Goal: Transaction & Acquisition: Purchase product/service

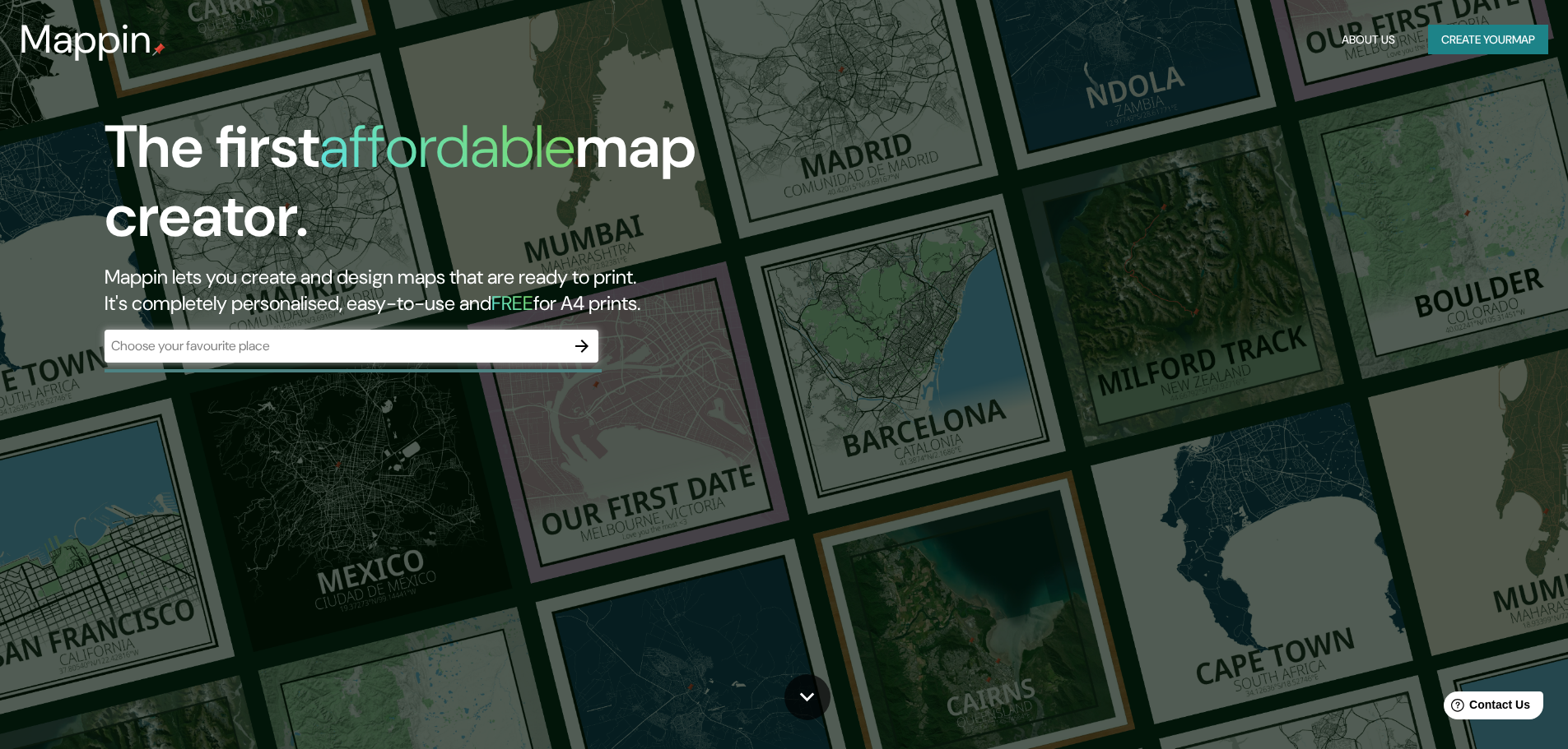
click at [391, 335] on div "​" at bounding box center [351, 346] width 494 height 33
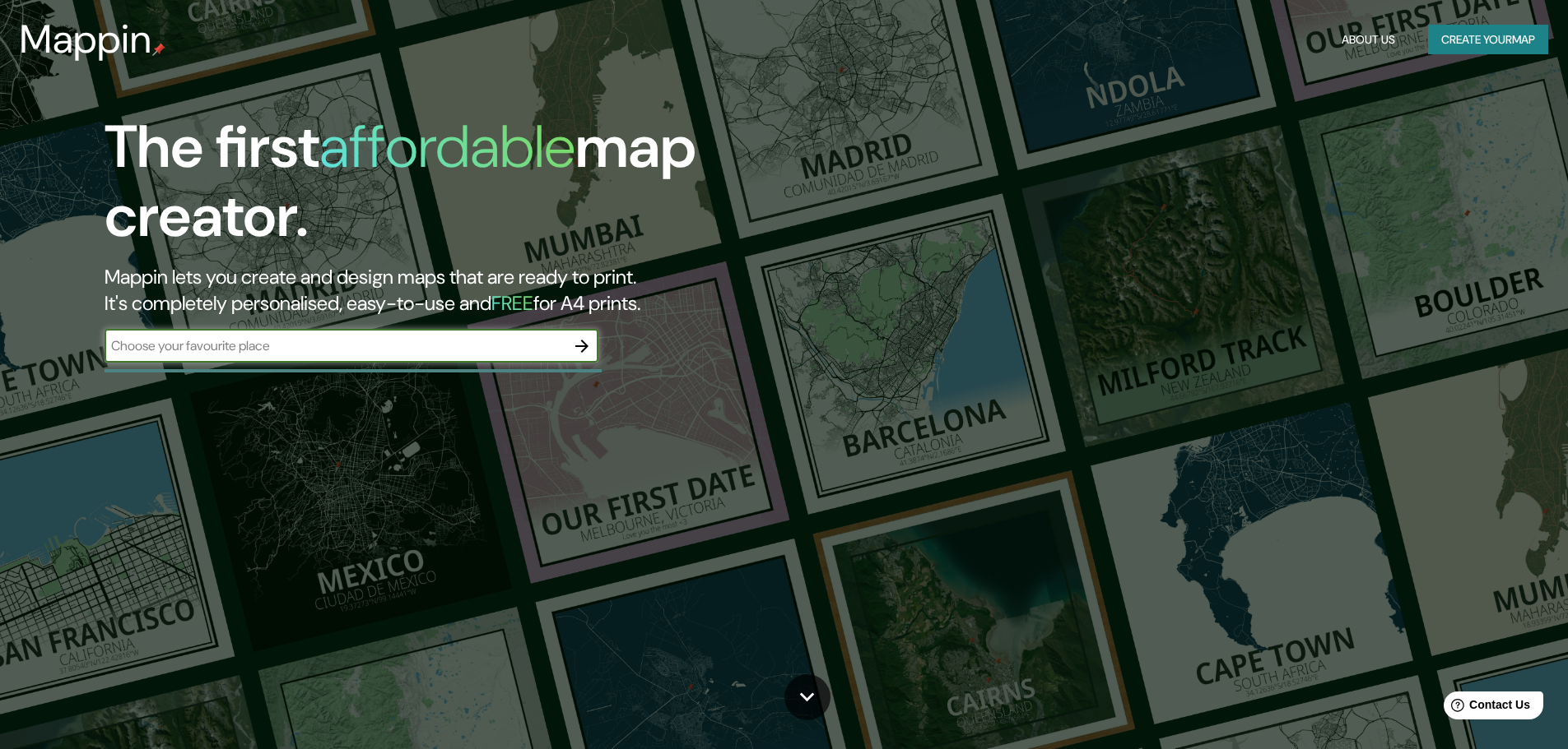
paste input "[PERSON_NAME], Mansart, [GEOGRAPHIC_DATA], 1645, [GEOGRAPHIC_DATA]"
drag, startPoint x: 136, startPoint y: 337, endPoint x: 15, endPoint y: 336, distance: 121.0
click at [15, 336] on div "The first affordable map creator. Mappin lets you create and design maps that a…" at bounding box center [784, 374] width 1568 height 749
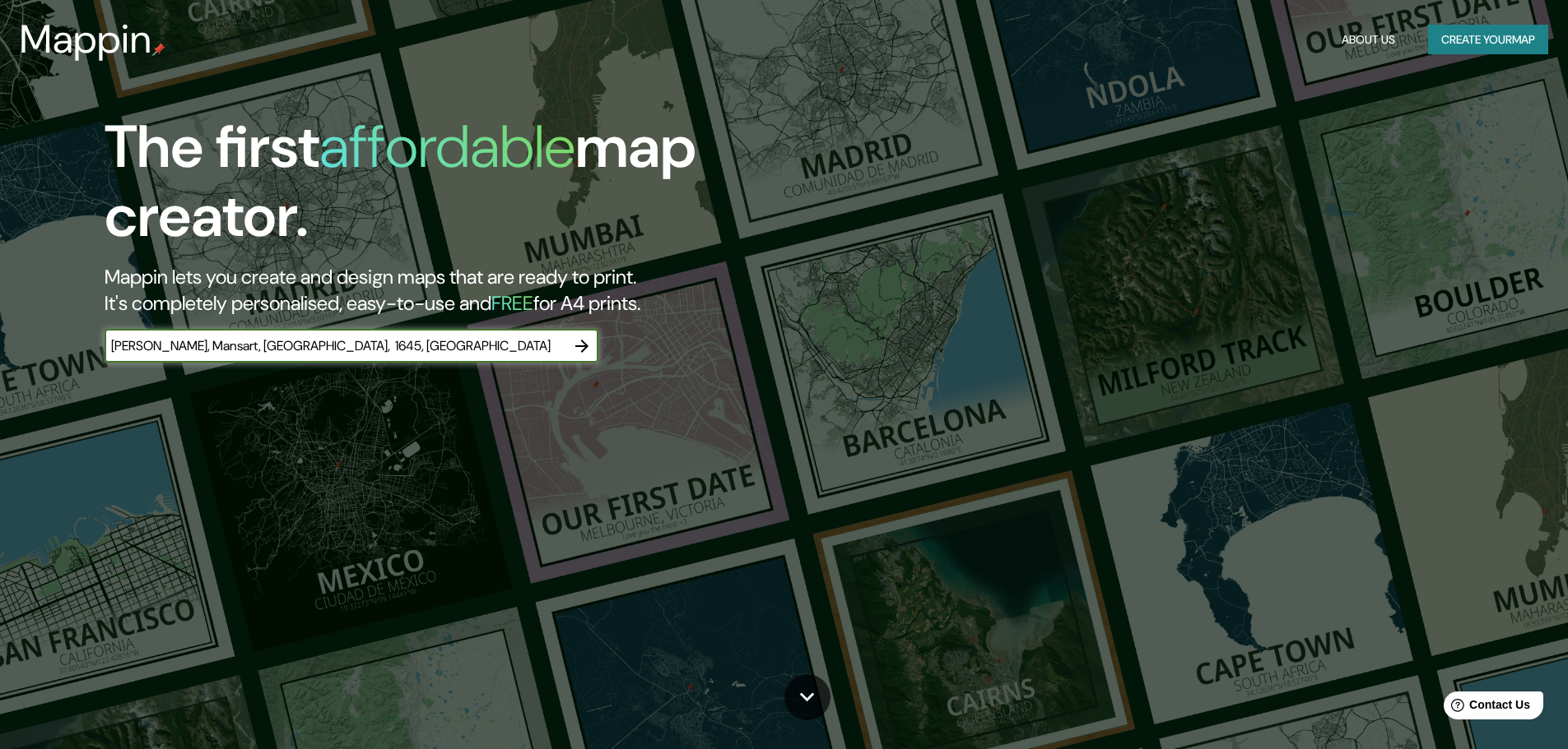
click at [118, 350] on input "[PERSON_NAME], Mansart, [GEOGRAPHIC_DATA], 1645, [GEOGRAPHIC_DATA]" at bounding box center [335, 345] width 461 height 19
type input "[PERSON_NAME], Mansart, [GEOGRAPHIC_DATA], 1645, [GEOGRAPHIC_DATA]"
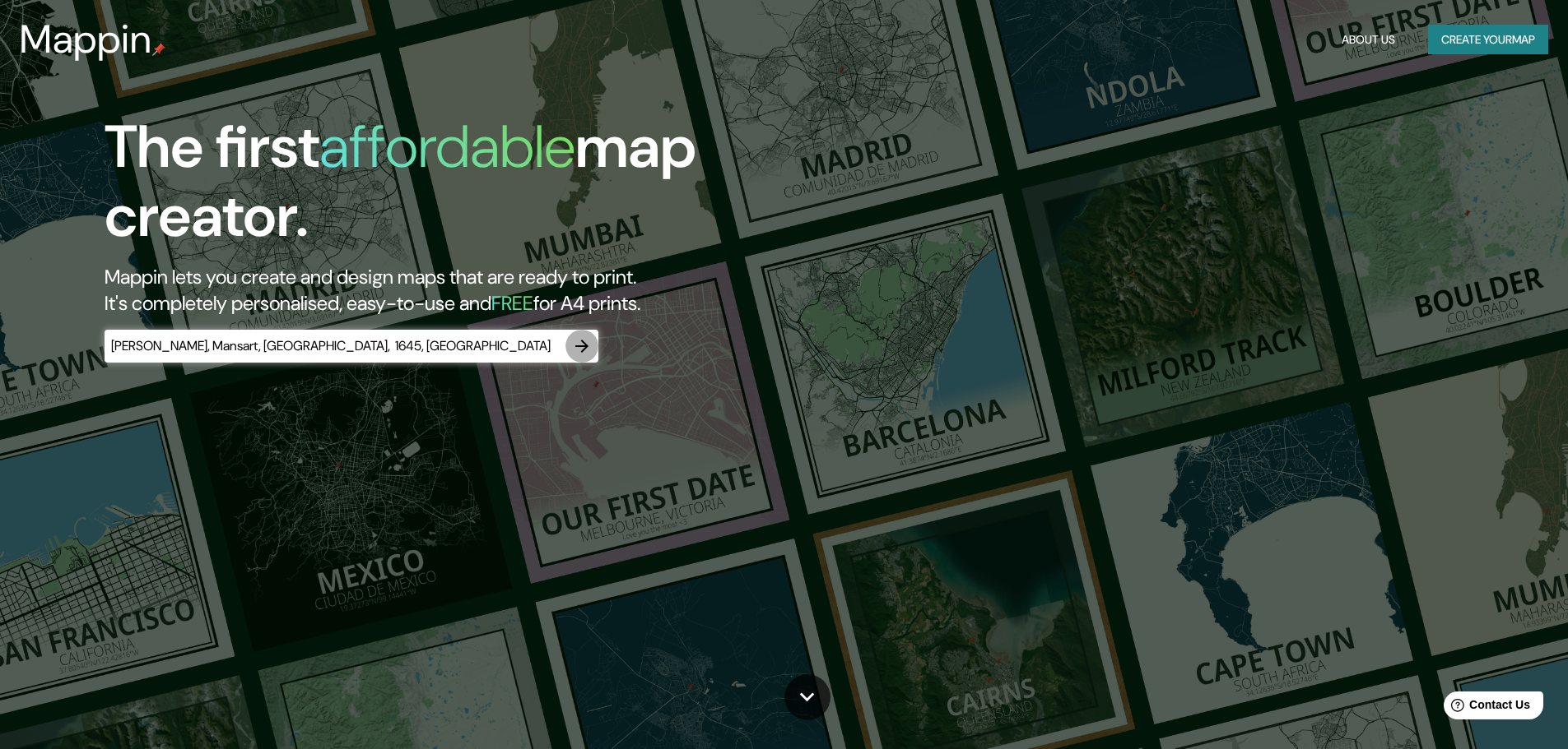
click at [581, 346] on icon "button" at bounding box center [581, 345] width 13 height 13
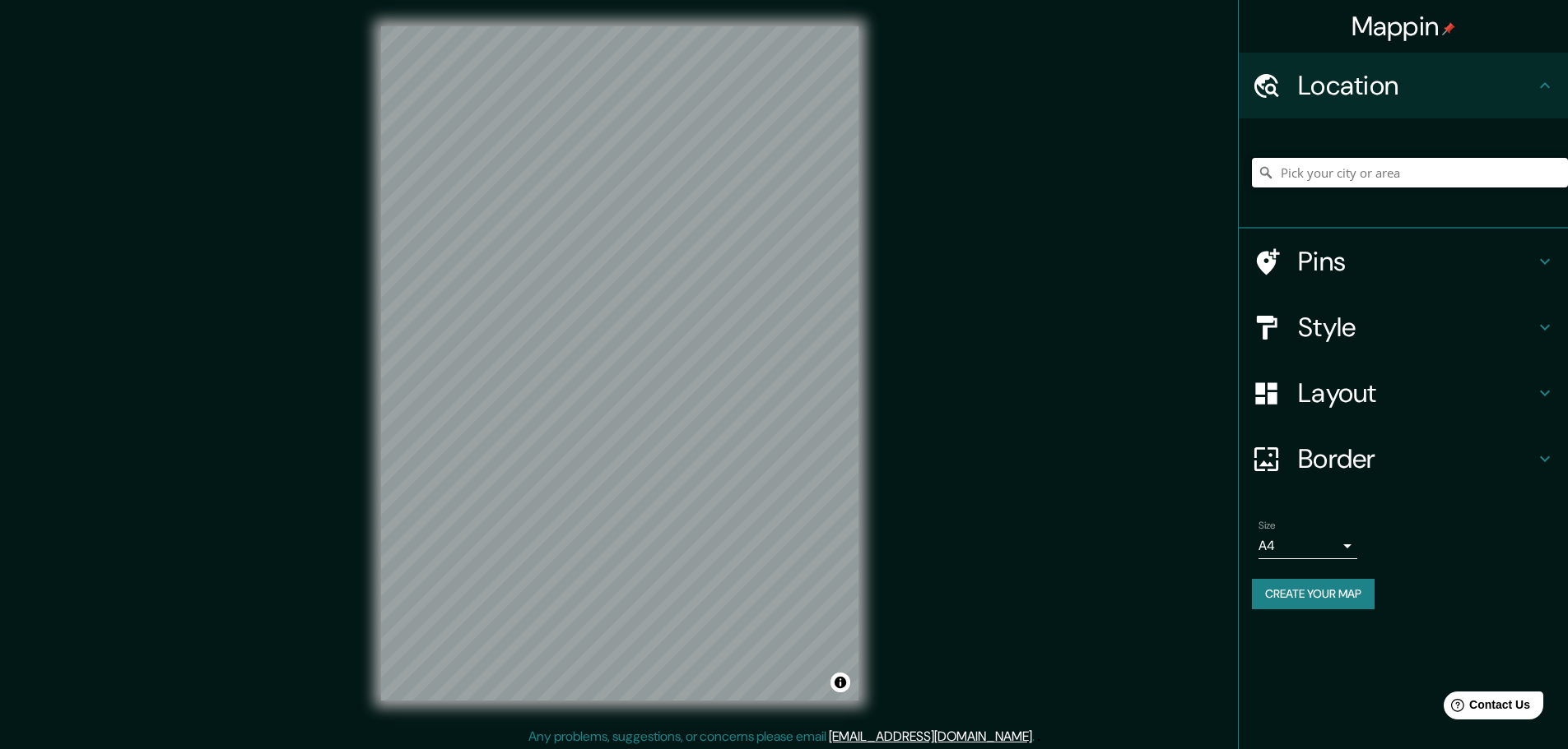
click at [1363, 169] on input "Pick your city or area" at bounding box center [1410, 173] width 316 height 29
paste input "[PERSON_NAME], Mansart, [GEOGRAPHIC_DATA], 1645, [GEOGRAPHIC_DATA]"
click at [1513, 163] on input "[GEOGRAPHIC_DATA], [GEOGRAPHIC_DATA], [GEOGRAPHIC_DATA]" at bounding box center [1410, 173] width 316 height 29
drag, startPoint x: 1513, startPoint y: 163, endPoint x: 969, endPoint y: 112, distance: 546.4
click at [969, 112] on div "Mappin Location [GEOGRAPHIC_DATA], [GEOGRAPHIC_DATA], [GEOGRAPHIC_DATA] [GEOGRA…" at bounding box center [784, 376] width 1568 height 753
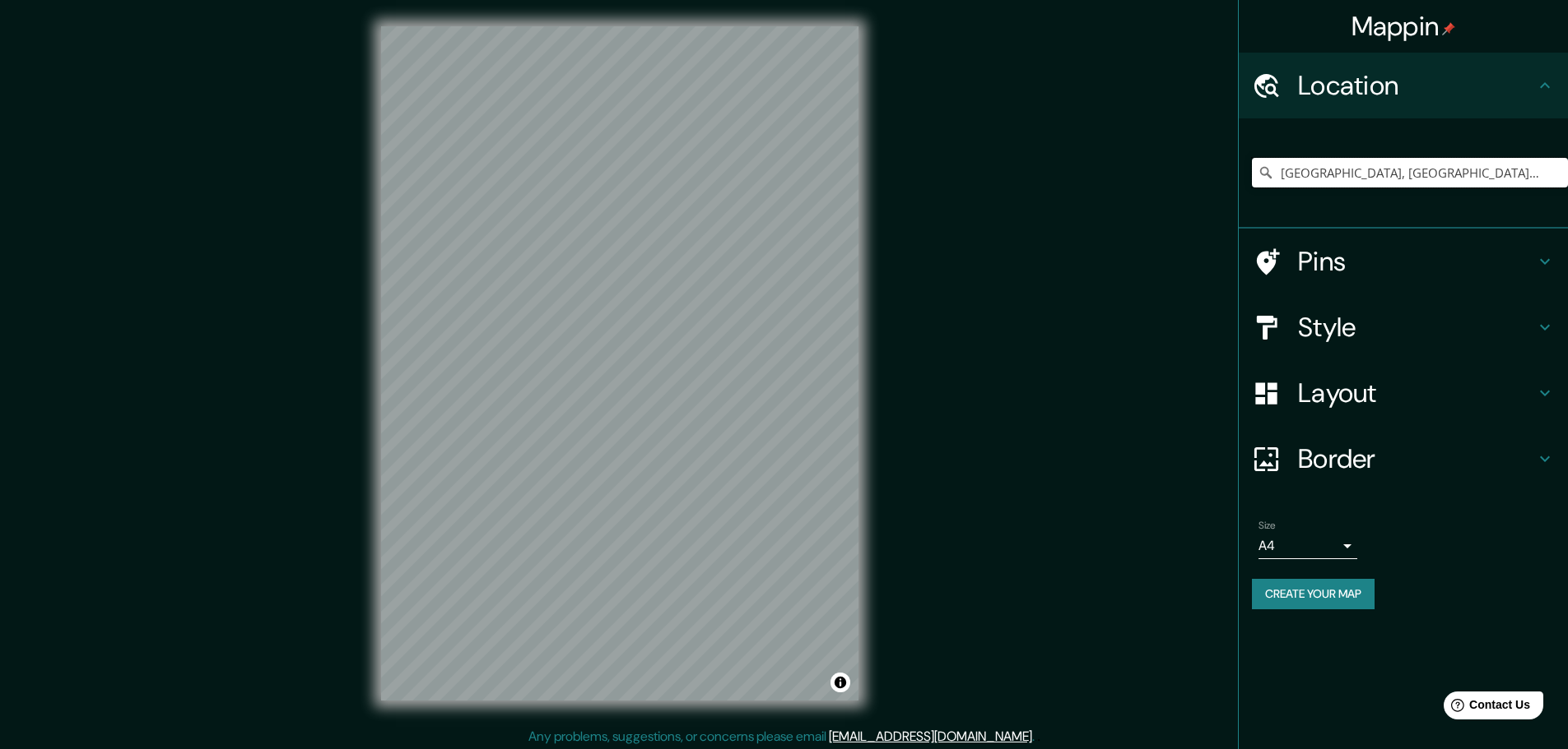
paste input "[PERSON_NAME], Mansart, [GEOGRAPHIC_DATA], 1645, [GEOGRAPHIC_DATA]"
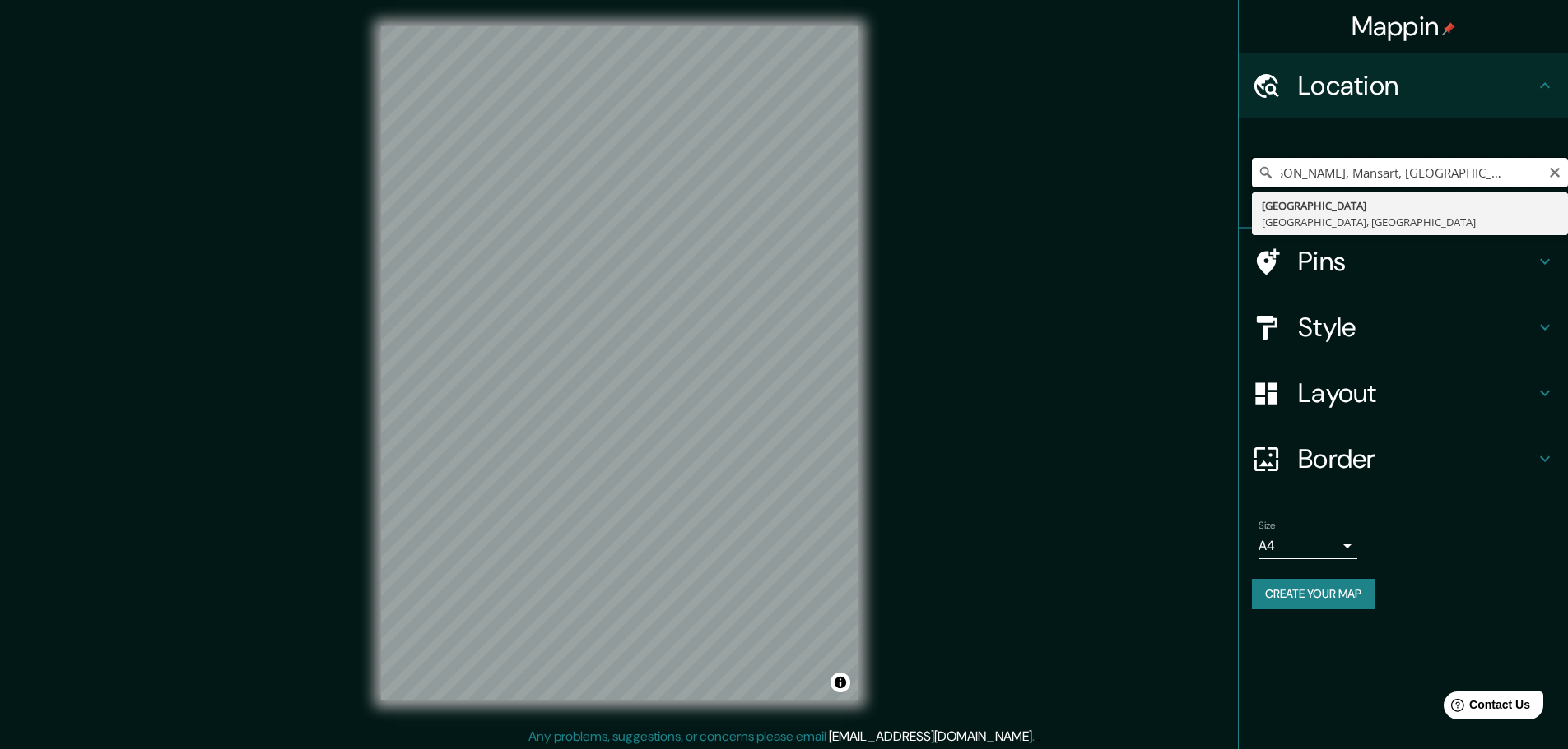
scroll to position [0, 30]
drag, startPoint x: 1356, startPoint y: 170, endPoint x: 1542, endPoint y: 133, distance: 189.6
click at [1551, 128] on div "[PERSON_NAME], Mansart, [GEOGRAPHIC_DATA], 1645, [GEOGRAPHIC_DATA] [GEOGRAPHIC_…" at bounding box center [1402, 173] width 329 height 110
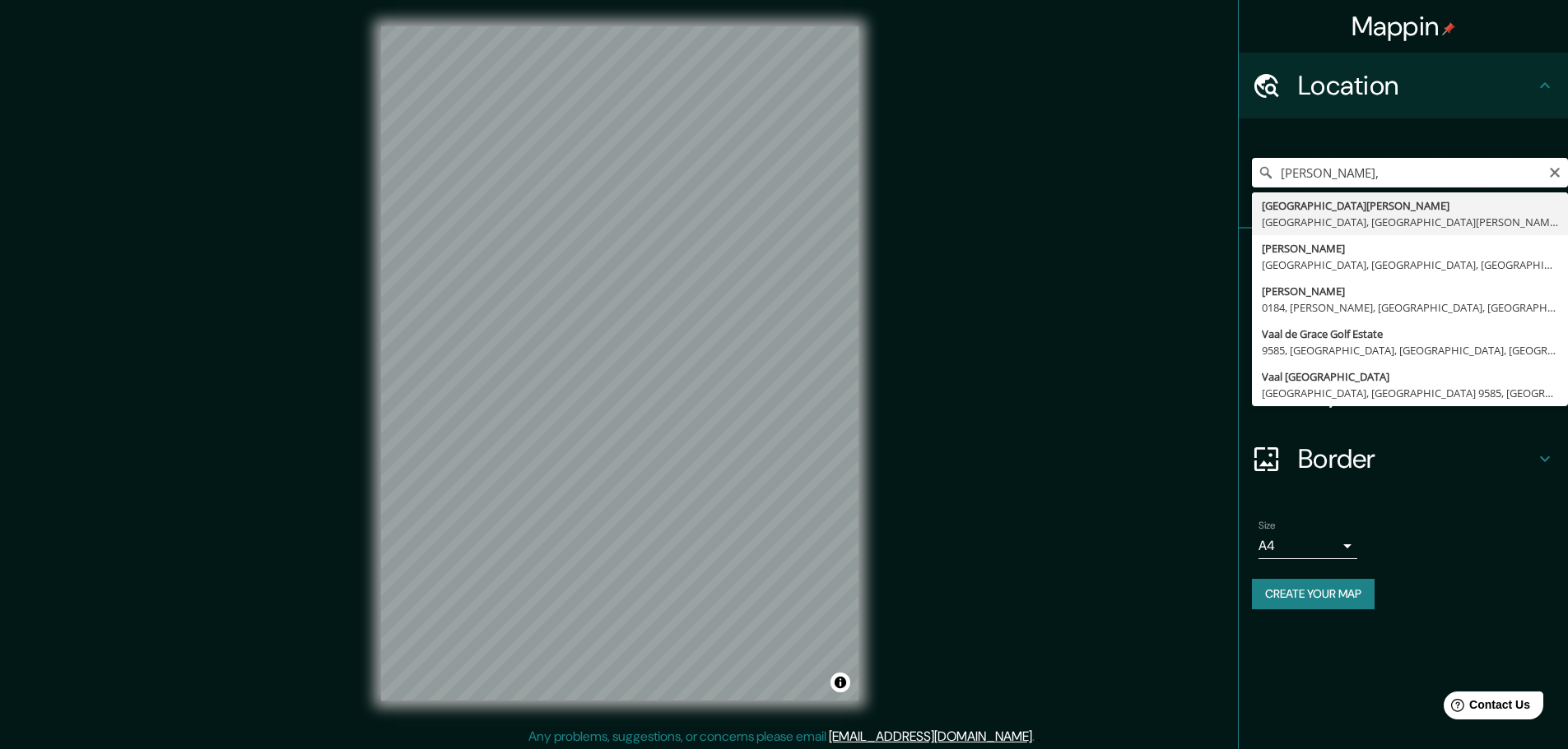
drag, startPoint x: 1307, startPoint y: 168, endPoint x: 1052, endPoint y: 166, distance: 255.0
click at [1053, 167] on div "Mappin Location [PERSON_NAME], [GEOGRAPHIC_DATA][PERSON_NAME], [GEOGRAPHIC_DATA…" at bounding box center [784, 376] width 1568 height 753
click at [1371, 177] on input "[PERSON_NAME]," at bounding box center [1410, 173] width 316 height 29
paste input "[PERSON_NAME], Mansart, [GEOGRAPHIC_DATA], 1645, [GEOGRAPHIC_DATA]"
click at [1280, 172] on input "[PERSON_NAME]" at bounding box center [1410, 173] width 316 height 29
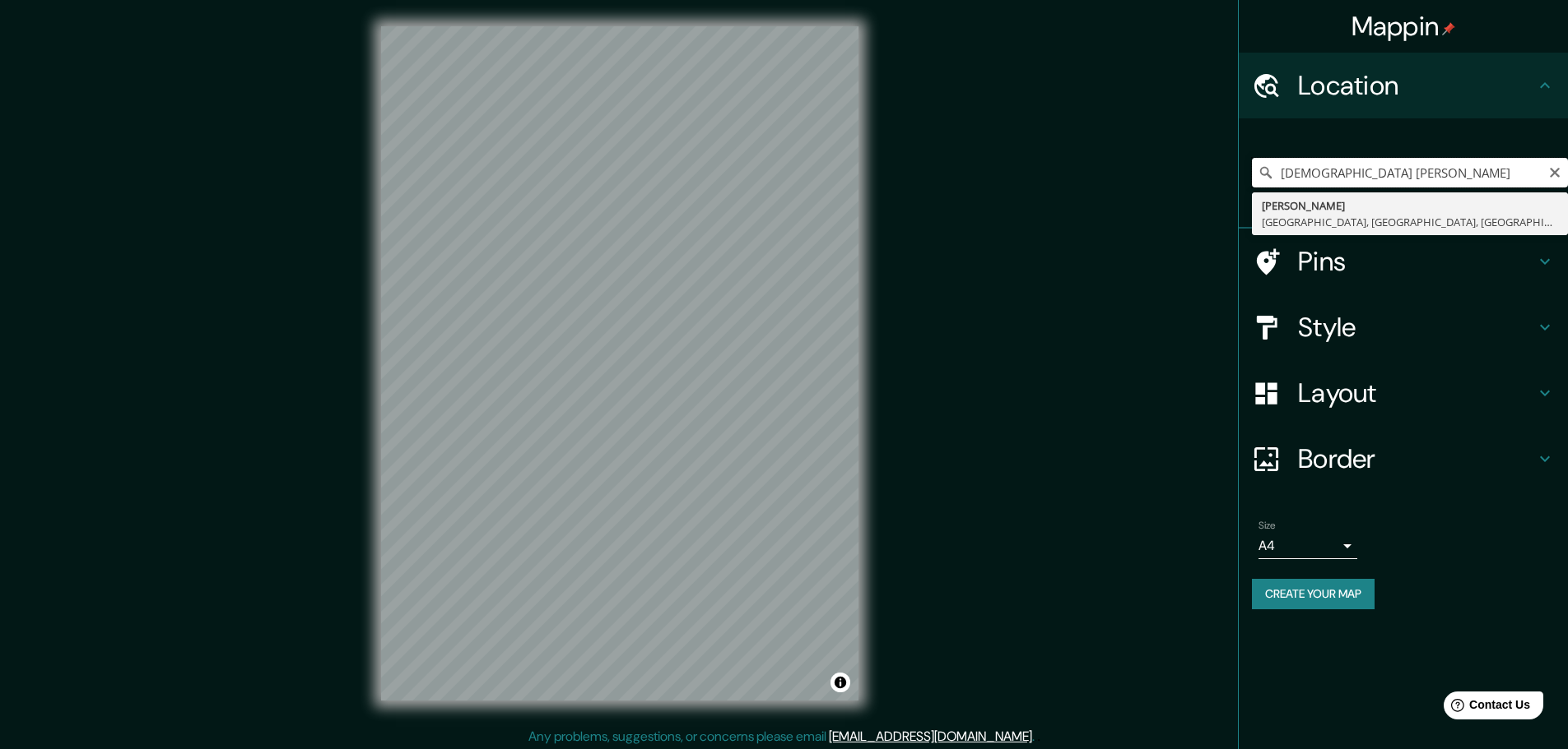
drag, startPoint x: 1415, startPoint y: 176, endPoint x: 1096, endPoint y: 131, distance: 322.2
click at [1096, 131] on div "Mappin Location [DEMOGRAPHIC_DATA] [PERSON_NAME][GEOGRAPHIC_DATA][PERSON_NAME],…" at bounding box center [784, 376] width 1568 height 753
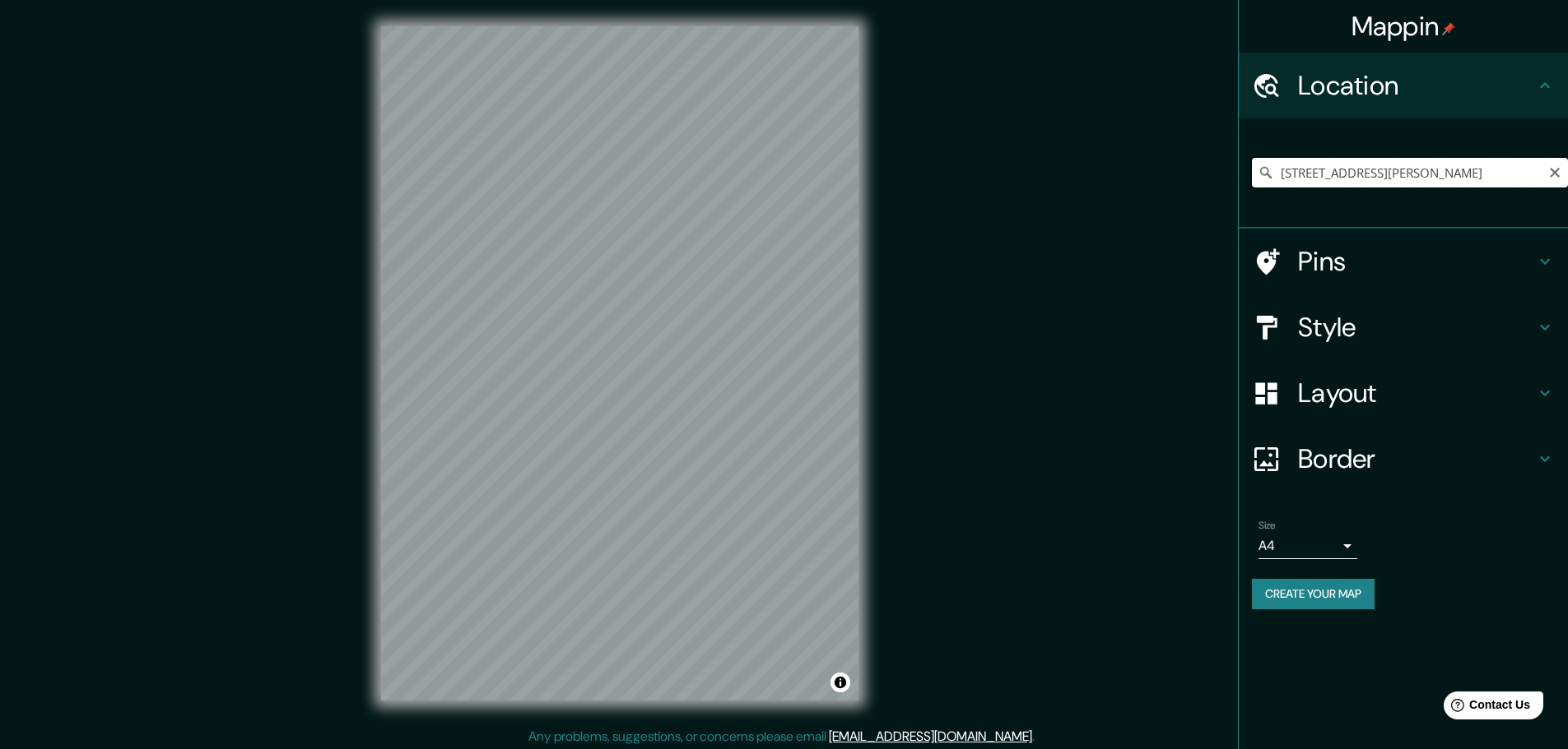
drag, startPoint x: 1296, startPoint y: 173, endPoint x: 1204, endPoint y: 156, distance: 93.6
click at [1204, 156] on div "Mappin Location [STREET_ADDRESS][PERSON_NAME] Pins Style Layout Border Choose a…" at bounding box center [784, 376] width 1568 height 753
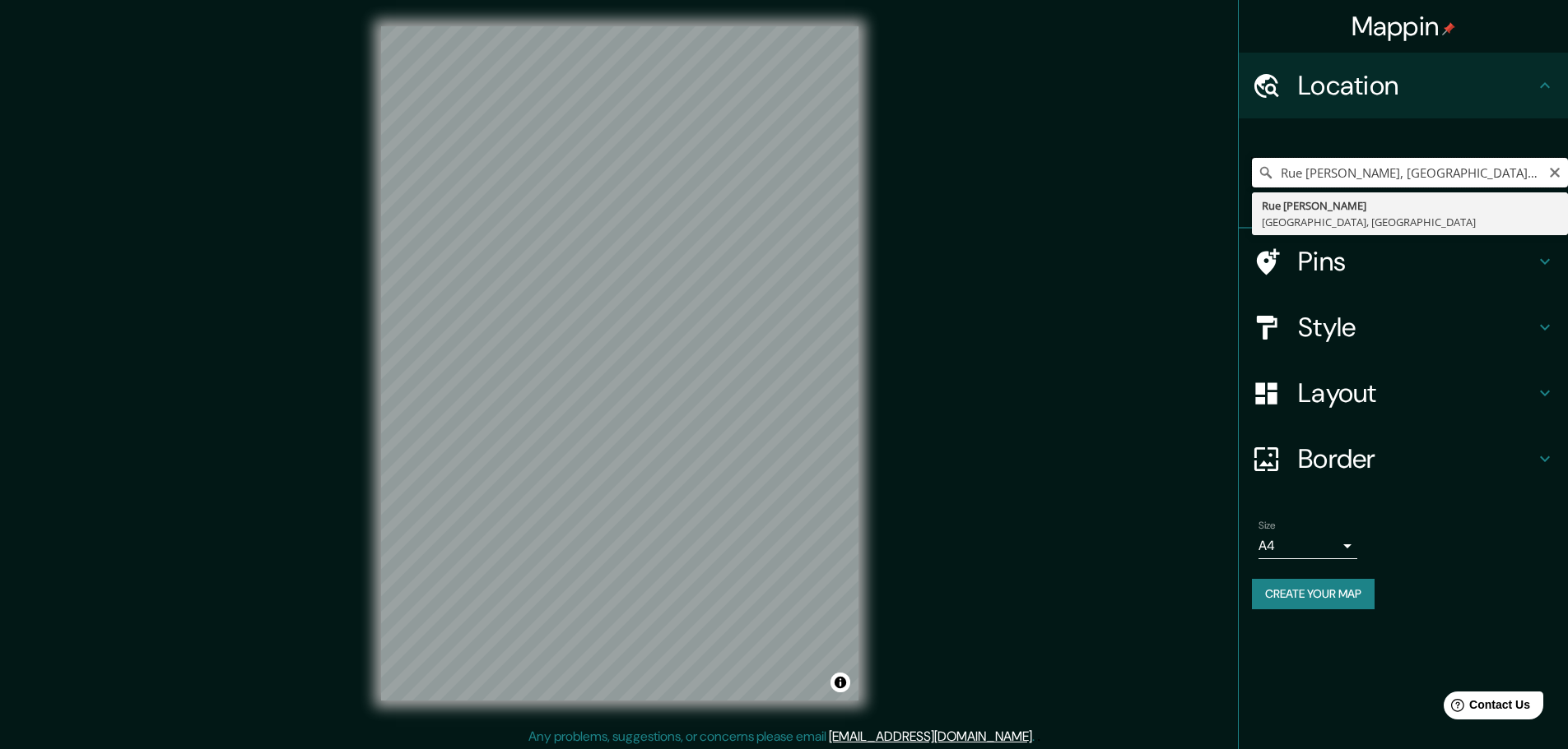
drag, startPoint x: 1285, startPoint y: 171, endPoint x: 1258, endPoint y: 166, distance: 27.5
click at [1258, 166] on div "Rue [PERSON_NAME], Numea, [GEOGRAPHIC_DATA] Rue [PERSON_NAME], [GEOGRAPHIC_DATA]" at bounding box center [1410, 173] width 316 height 29
drag, startPoint x: 1395, startPoint y: 175, endPoint x: 1701, endPoint y: 170, distance: 306.0
click at [1567, 170] on html "Mappin Location [GEOGRAPHIC_DATA][PERSON_NAME], [GEOGRAPHIC_DATA], [GEOGRAPHIC_…" at bounding box center [784, 374] width 1568 height 749
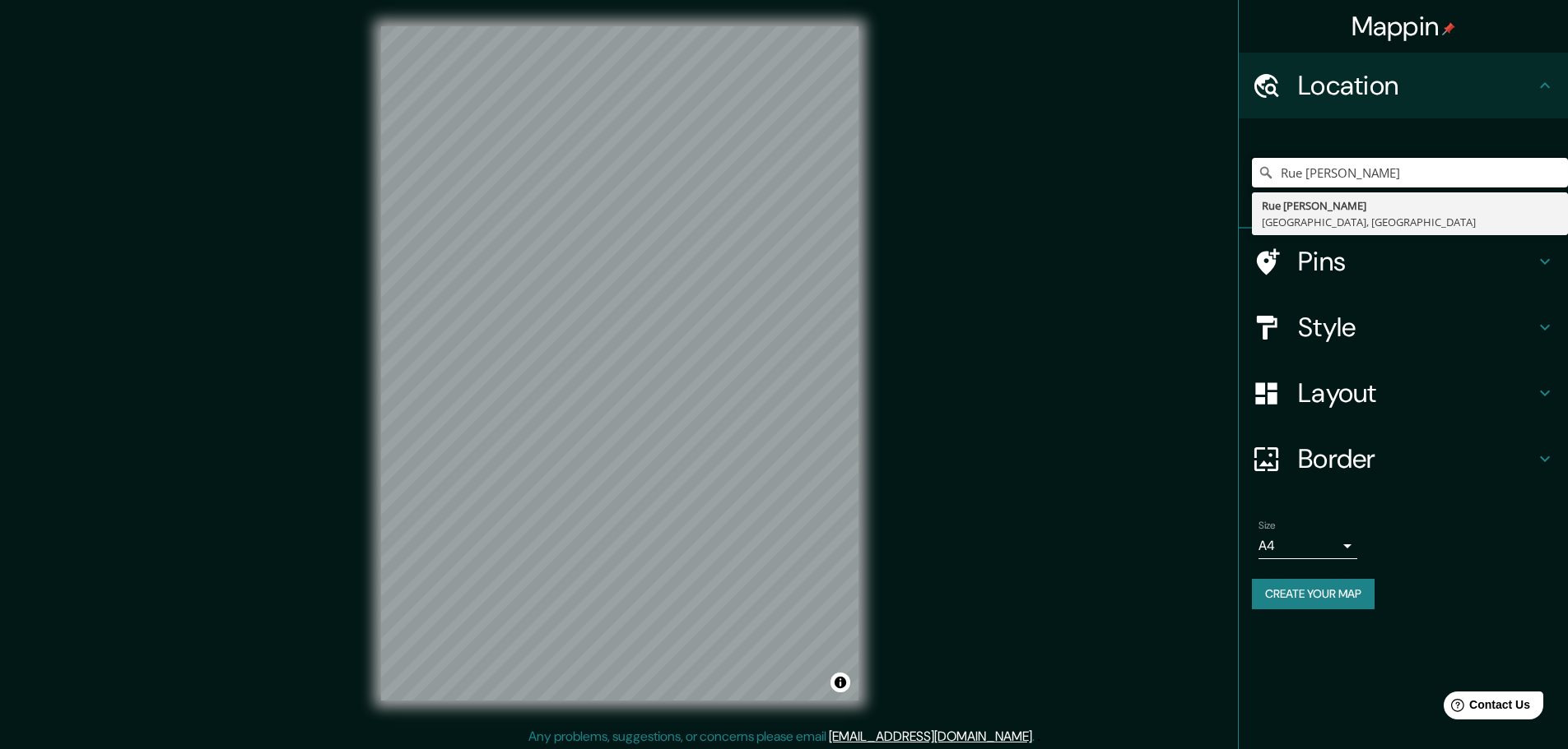
scroll to position [0, 0]
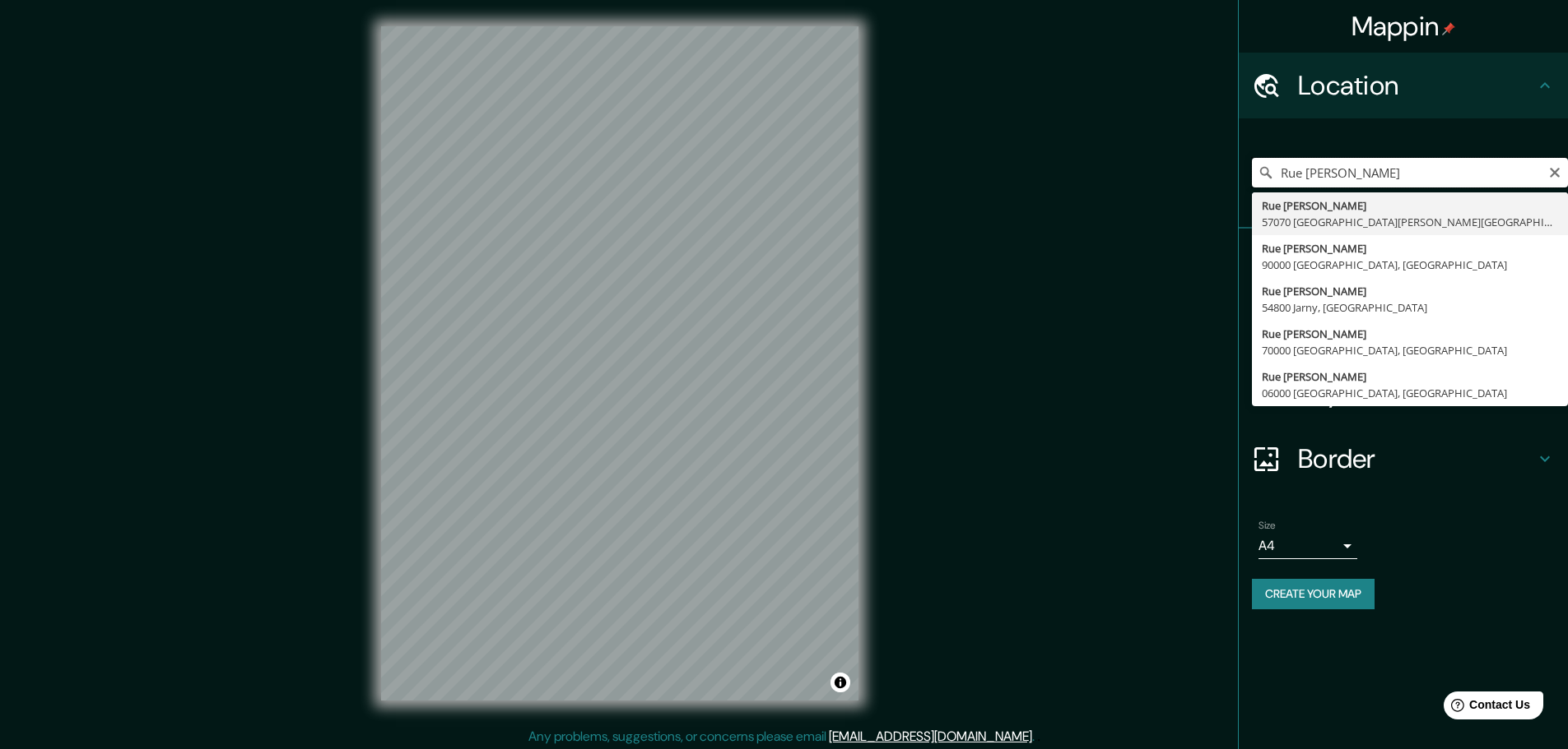
click at [1279, 177] on input "Rue [PERSON_NAME]" at bounding box center [1410, 173] width 316 height 29
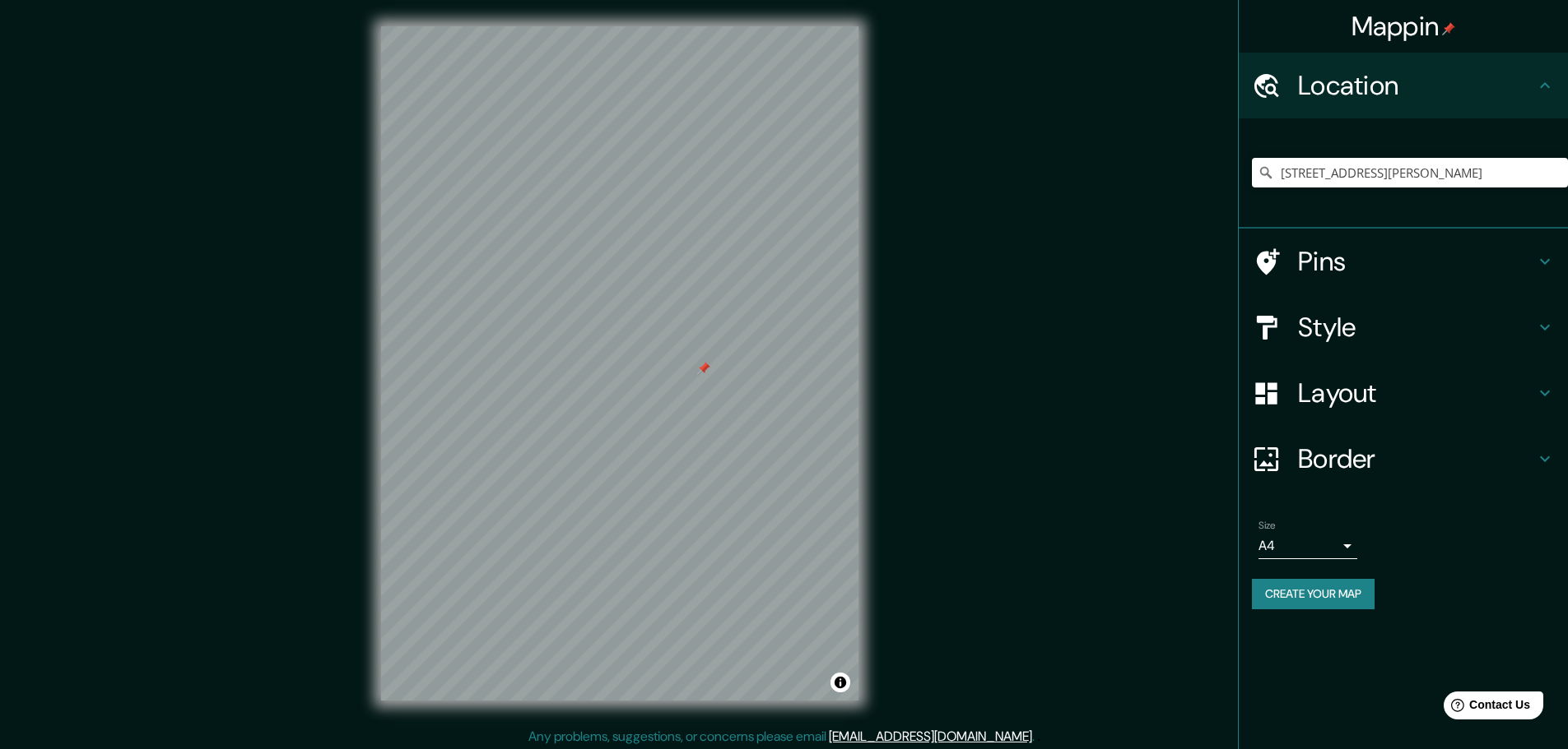
click at [702, 374] on div at bounding box center [703, 368] width 13 height 13
click at [1473, 170] on input "[STREET_ADDRESS][PERSON_NAME]" at bounding box center [1410, 173] width 316 height 29
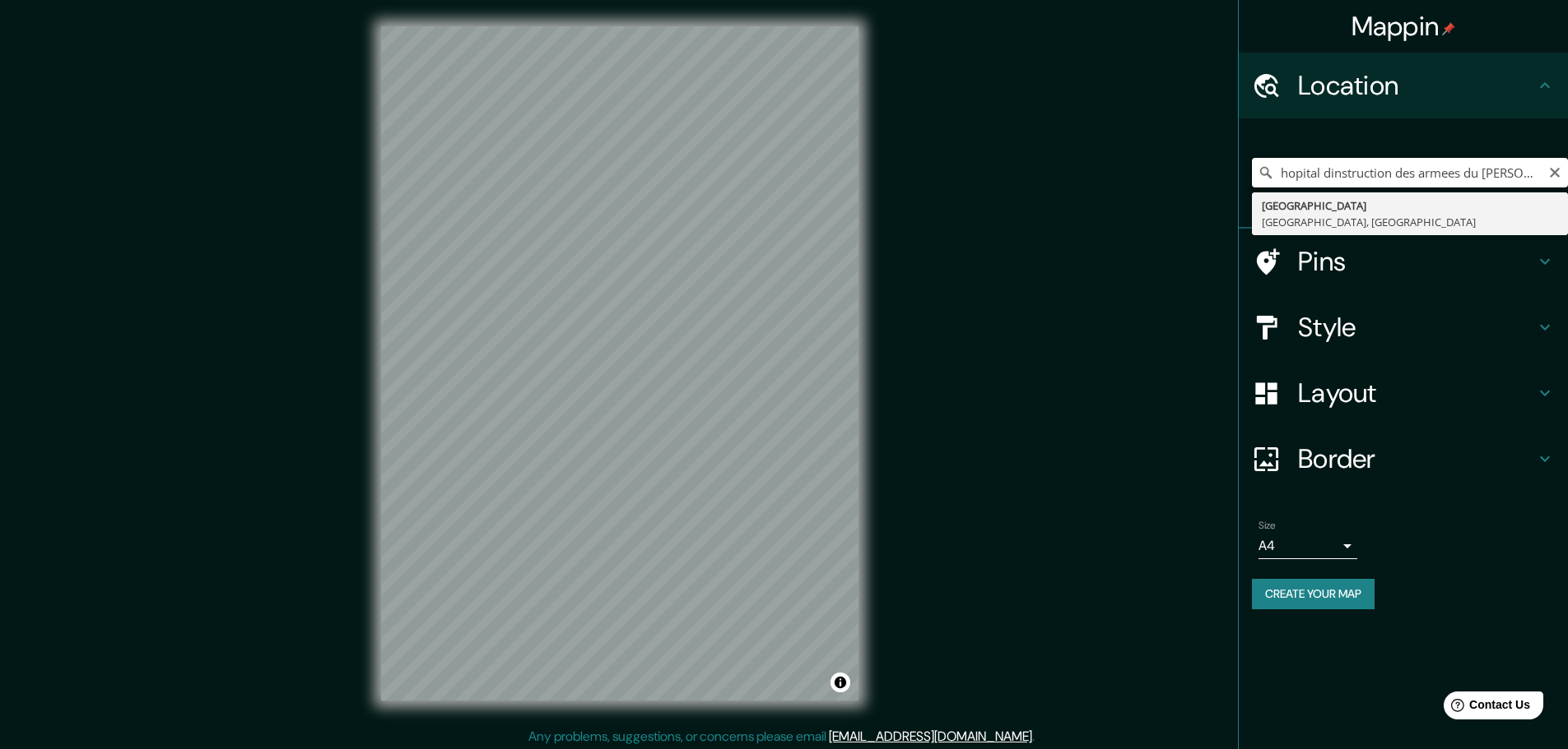
drag, startPoint x: 1464, startPoint y: 175, endPoint x: 1321, endPoint y: 166, distance: 143.3
click at [1321, 166] on input "hopital dinstruction des armees du [PERSON_NAME]" at bounding box center [1410, 173] width 316 height 29
click at [1326, 169] on input "hopital [PERSON_NAME]" at bounding box center [1410, 173] width 316 height 29
drag, startPoint x: 1455, startPoint y: 177, endPoint x: 1106, endPoint y: 185, distance: 349.1
click at [1106, 185] on div "Mappin Location hopital [GEOGRAPHIC_DATA][PERSON_NAME][PERSON_NAME], [GEOGRAPHI…" at bounding box center [784, 376] width 1568 height 753
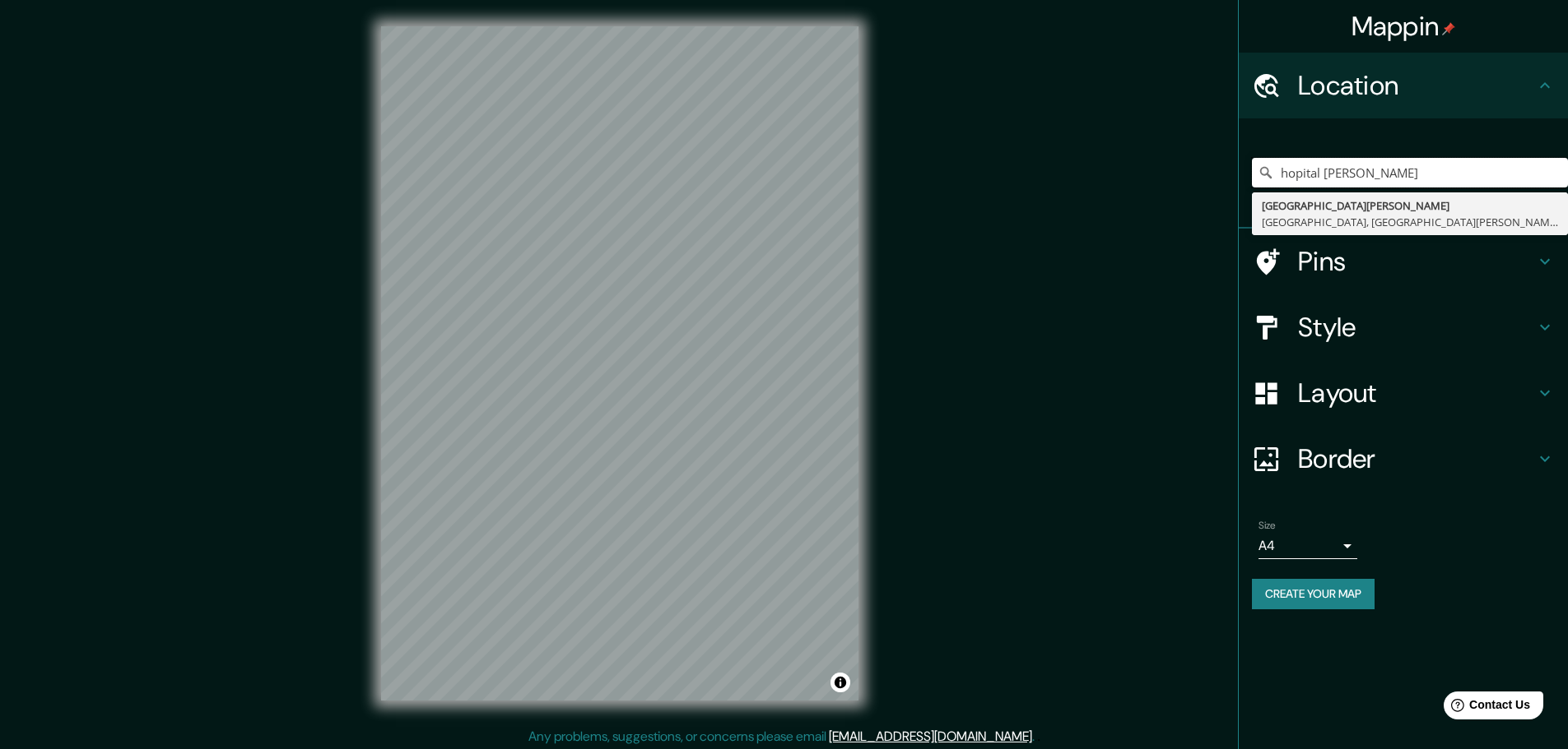
paste input "[PERSON_NAME], Mansart, [GEOGRAPHIC_DATA], 1645, [GEOGRAPHIC_DATA]"
drag, startPoint x: 1368, startPoint y: 173, endPoint x: 1127, endPoint y: 193, distance: 241.8
click at [1127, 193] on div "Mappin Location [PERSON_NAME], [GEOGRAPHIC_DATA], [GEOGRAPHIC_DATA], 1645, [GEO…" at bounding box center [784, 376] width 1568 height 753
click at [1303, 172] on input "[PERSON_NAME], Mansart, [GEOGRAPHIC_DATA], 1645, [GEOGRAPHIC_DATA]" at bounding box center [1410, 173] width 316 height 29
click at [1306, 172] on input "[PERSON_NAME], Mansart, [GEOGRAPHIC_DATA], 1645, [GEOGRAPHIC_DATA]" at bounding box center [1410, 173] width 316 height 29
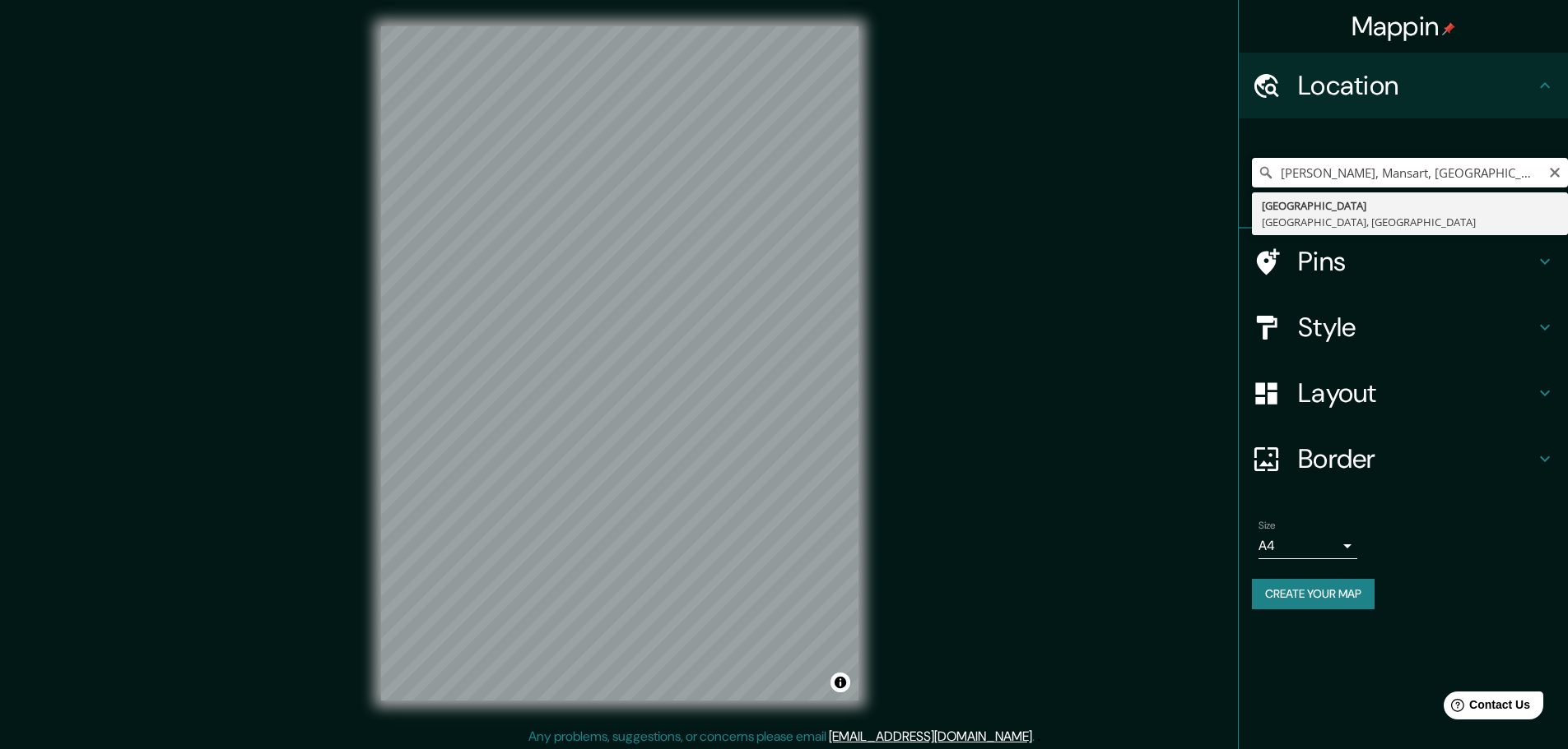
click at [1306, 172] on input "[PERSON_NAME], Mansart, [GEOGRAPHIC_DATA], 1645, [GEOGRAPHIC_DATA]" at bounding box center [1410, 173] width 316 height 29
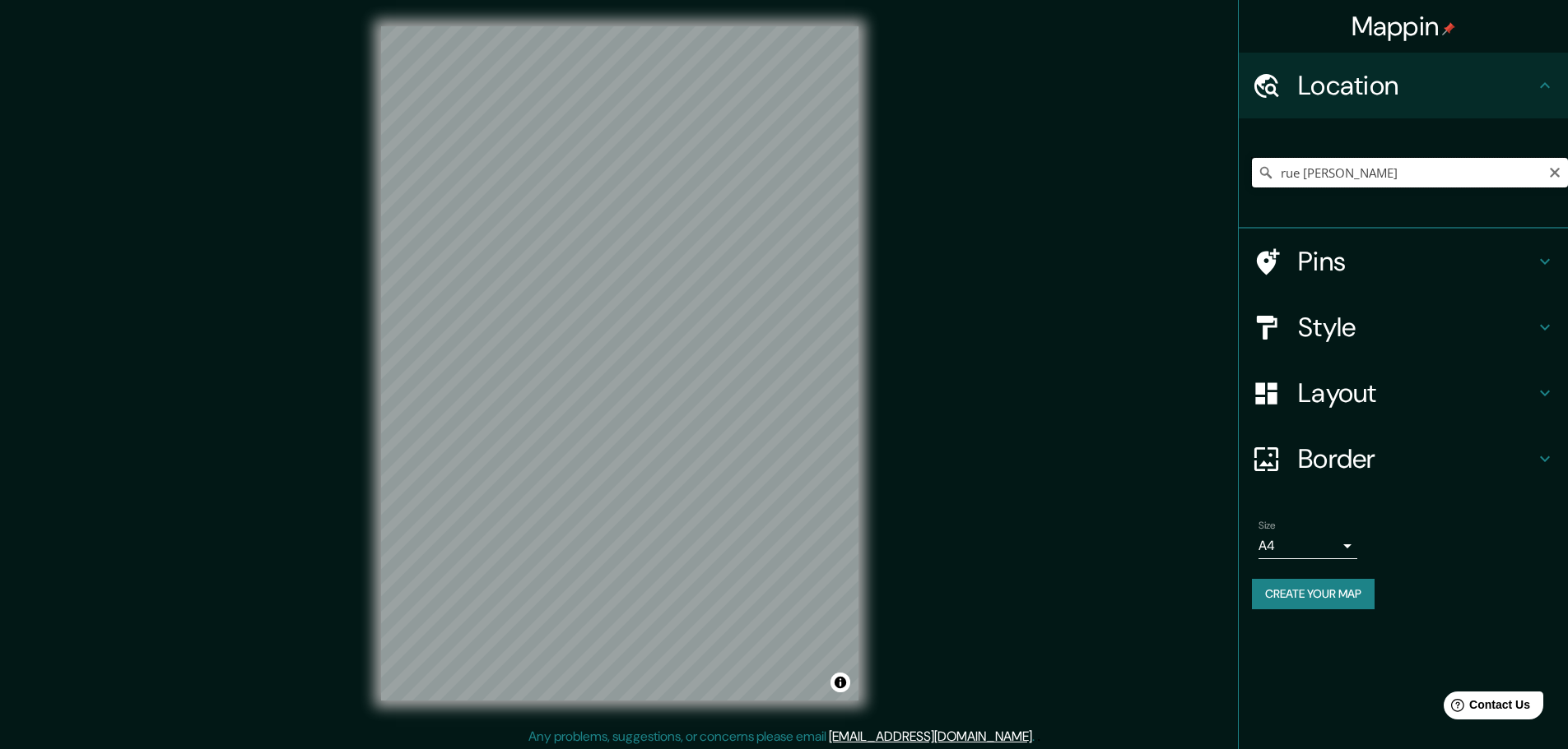
click at [1281, 174] on input "rue [PERSON_NAME]" at bounding box center [1410, 173] width 316 height 29
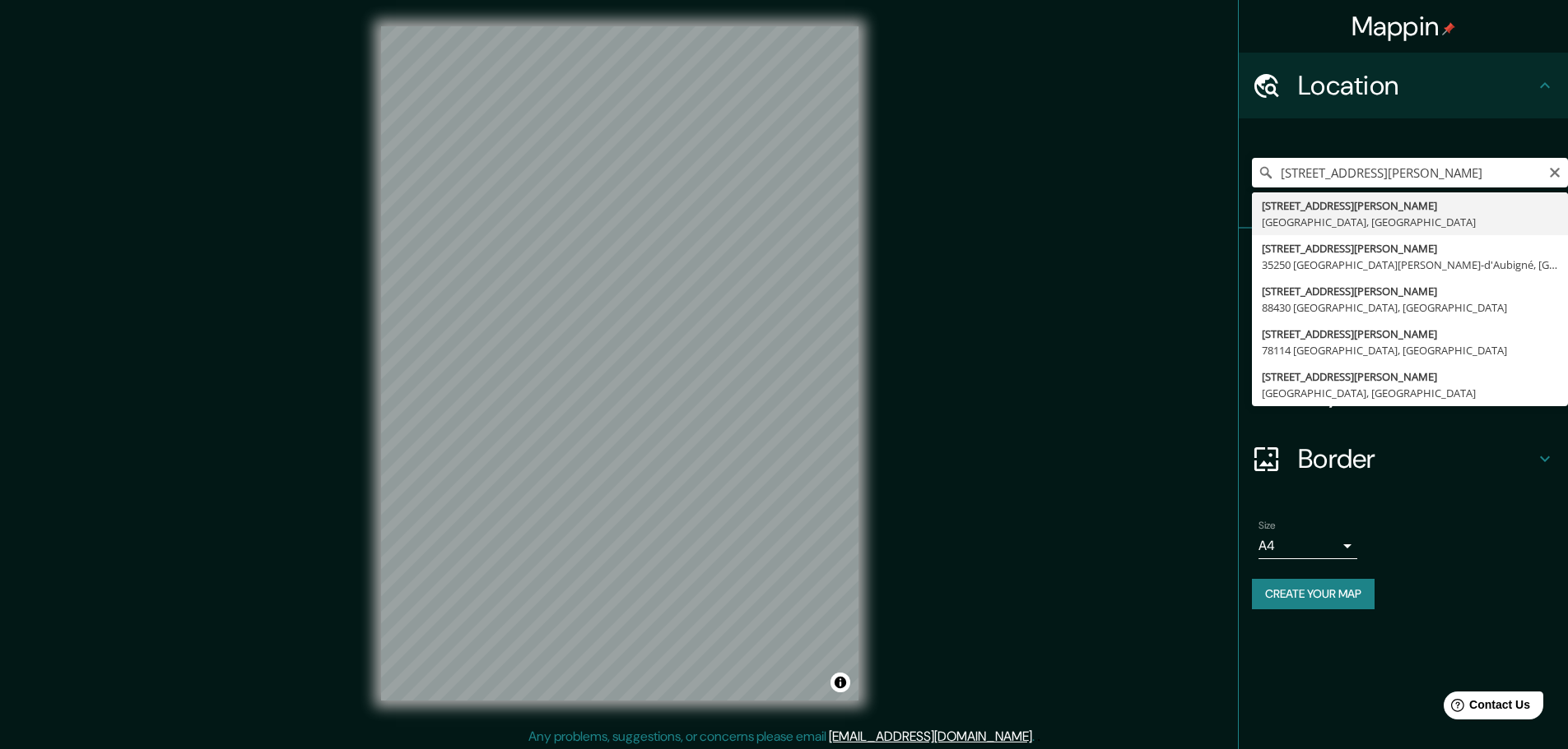
type input "[STREET_ADDRESS][PERSON_NAME]"
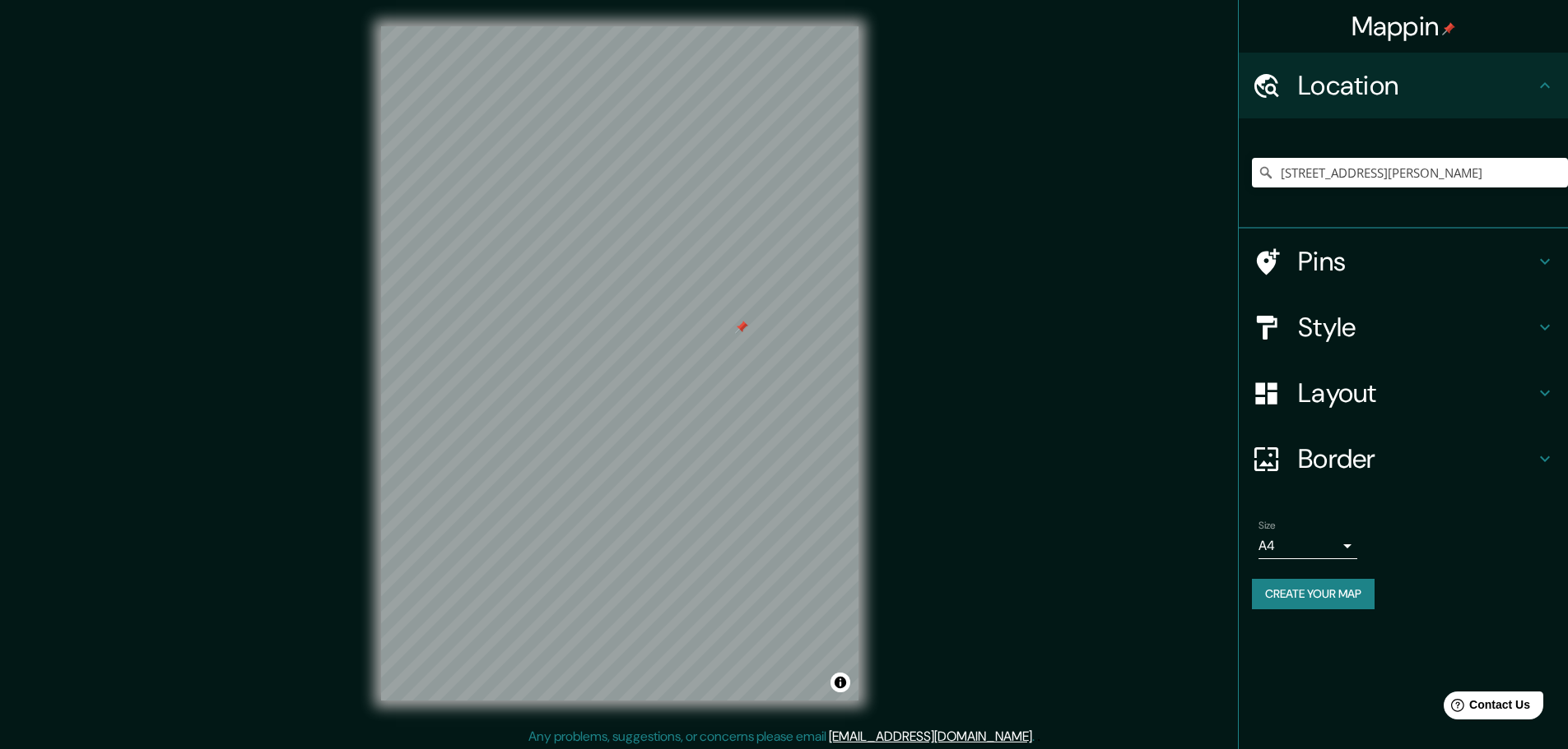
click at [735, 334] on div at bounding box center [741, 327] width 13 height 13
click at [1407, 332] on h4 "Style" at bounding box center [1416, 328] width 237 height 33
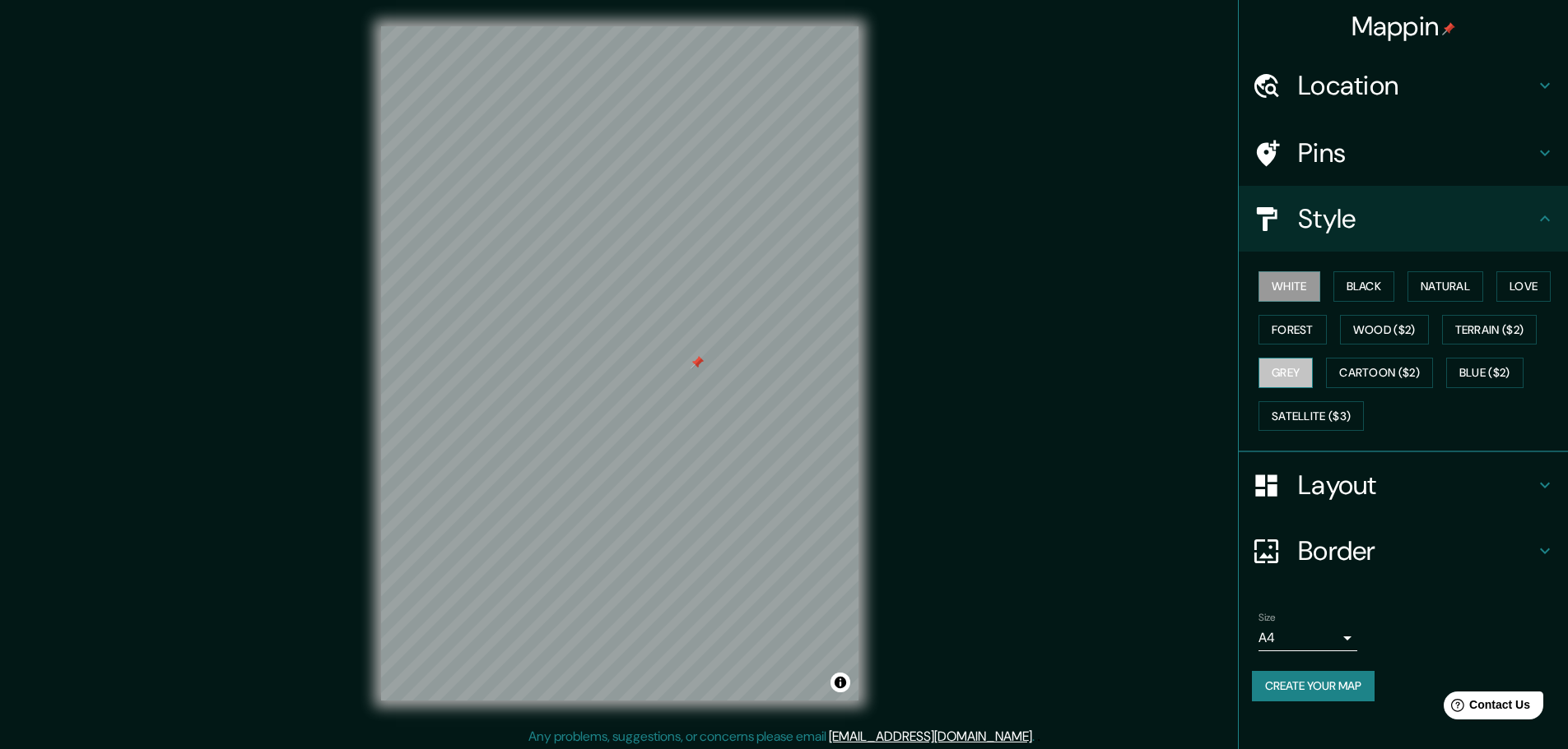
click at [1276, 365] on button "Grey" at bounding box center [1285, 373] width 55 height 30
click at [1352, 292] on button "Black" at bounding box center [1363, 286] width 61 height 30
click at [720, 370] on div at bounding box center [726, 371] width 13 height 13
click at [726, 372] on div at bounding box center [726, 371] width 13 height 13
click at [735, 375] on div at bounding box center [735, 371] width 13 height 13
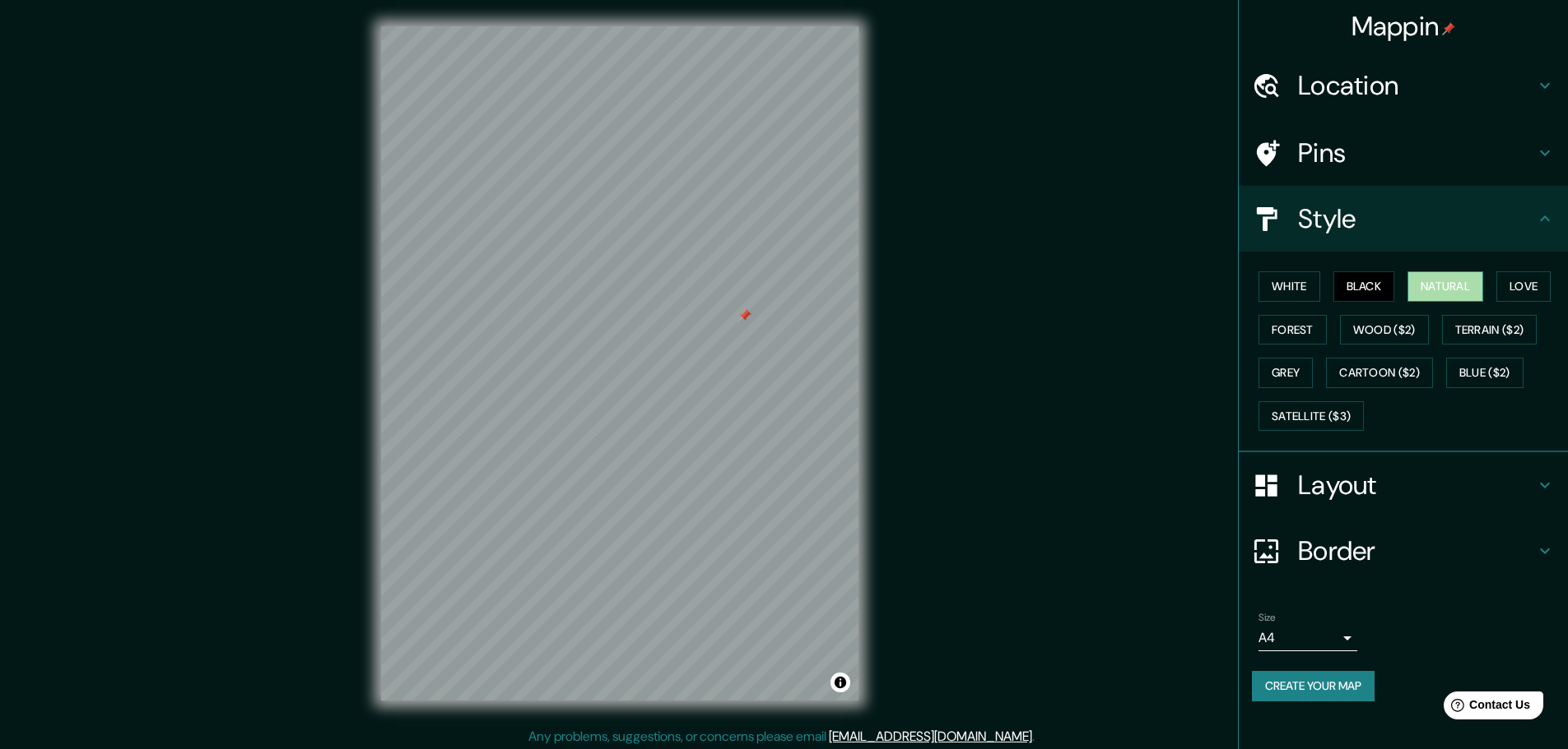
click at [1449, 287] on button "Natural" at bounding box center [1445, 286] width 76 height 30
click at [744, 295] on div at bounding box center [747, 300] width 13 height 13
click at [717, 291] on div at bounding box center [713, 288] width 13 height 13
click at [1300, 325] on button "Forest" at bounding box center [1292, 330] width 68 height 30
click at [1399, 335] on button "Wood ($2)" at bounding box center [1384, 330] width 89 height 30
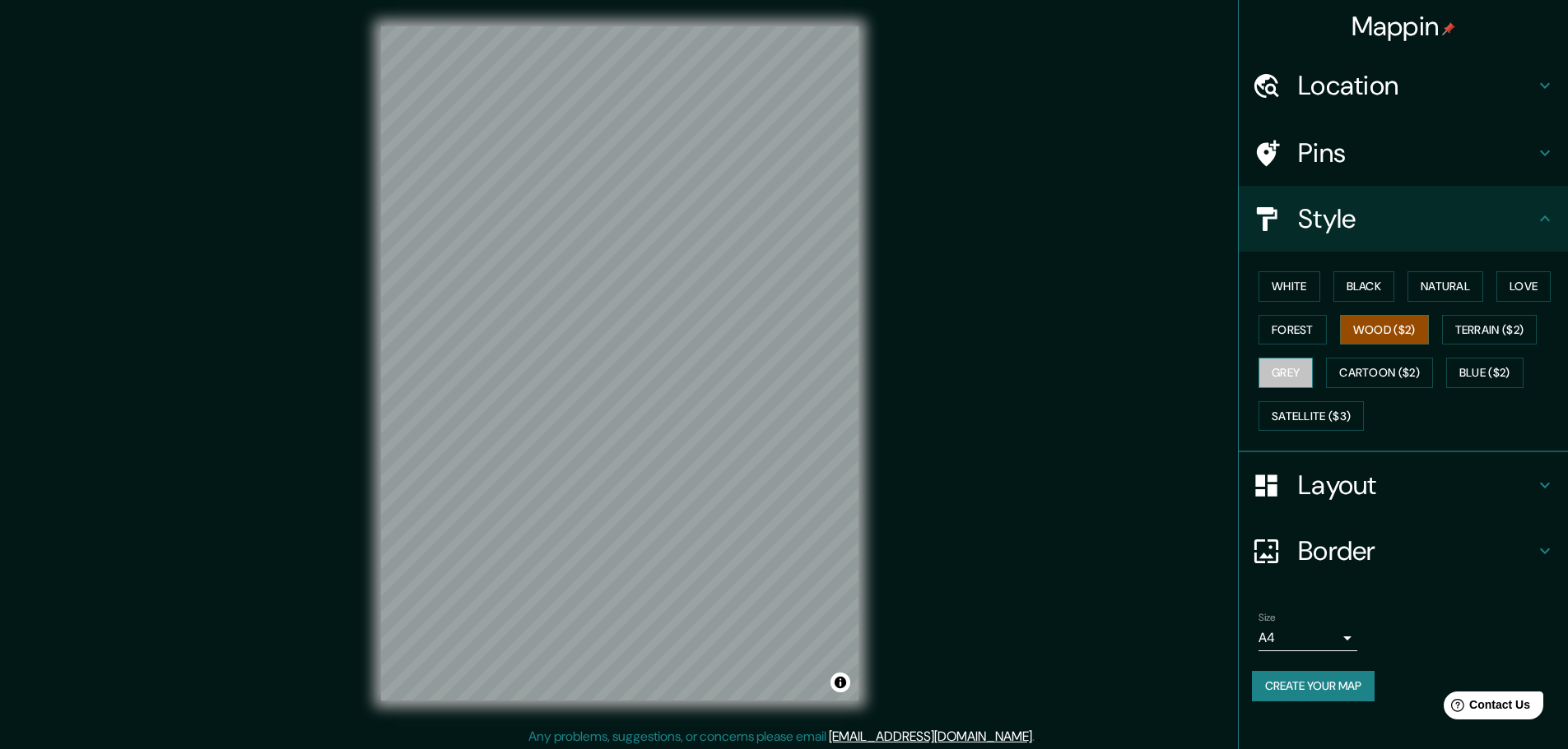
click at [1295, 362] on button "Grey" at bounding box center [1285, 373] width 55 height 30
click at [1322, 418] on button "Satellite ($3)" at bounding box center [1310, 416] width 105 height 30
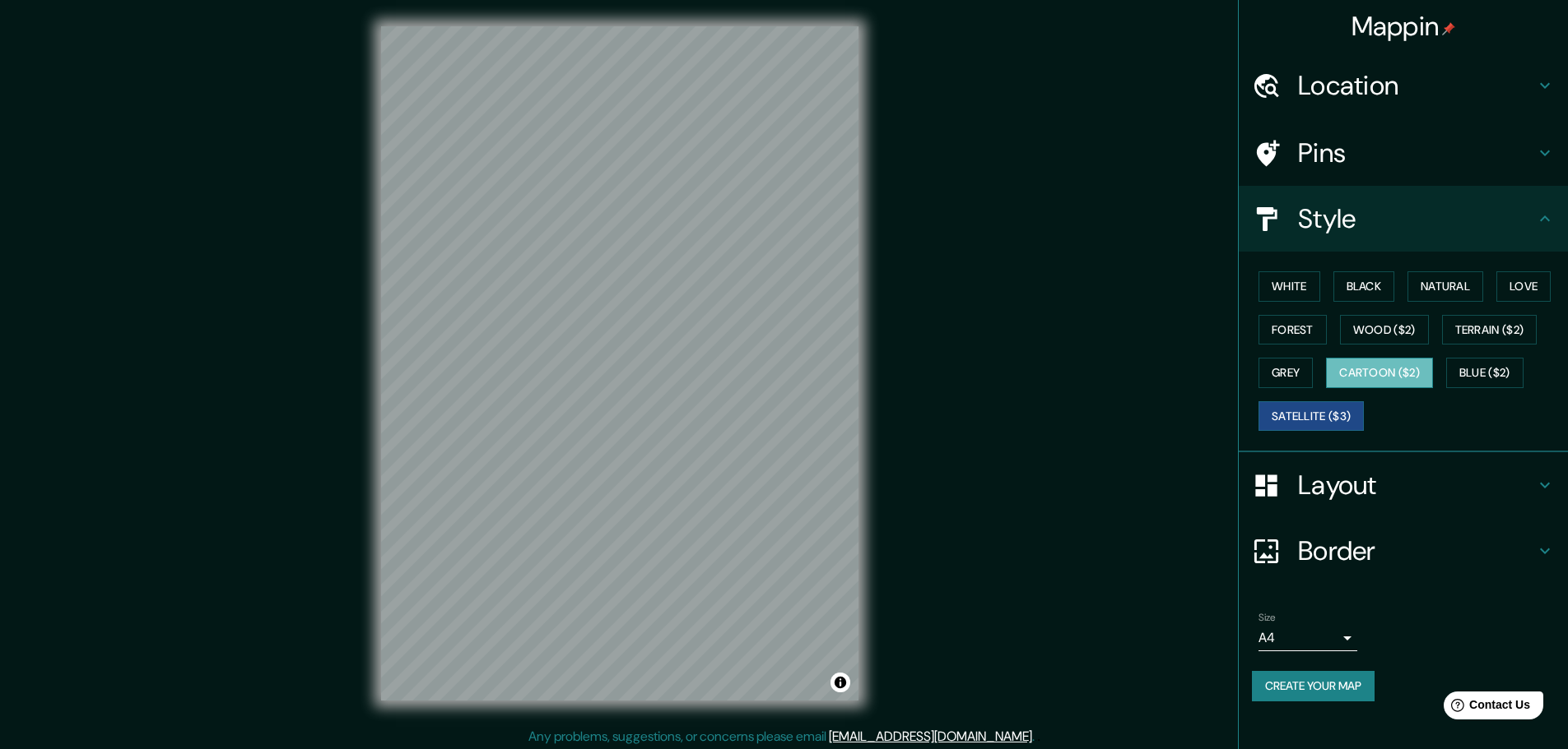
click at [1386, 360] on button "Cartoon ($2)" at bounding box center [1380, 373] width 107 height 30
click at [1305, 412] on button "Satellite ($3)" at bounding box center [1310, 416] width 105 height 30
click at [1374, 279] on button "Black" at bounding box center [1363, 286] width 61 height 30
